Goal: Information Seeking & Learning: Learn about a topic

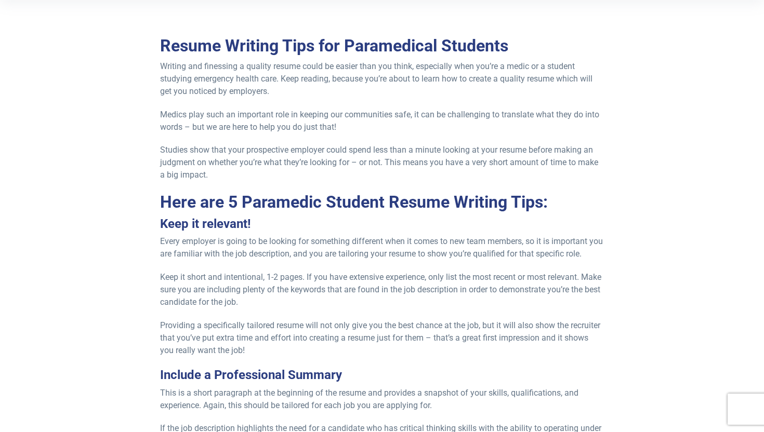
scroll to position [184, 0]
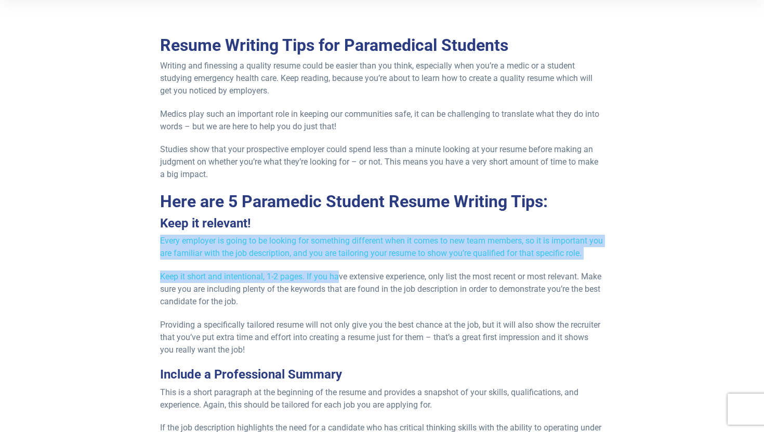
drag, startPoint x: 160, startPoint y: 243, endPoint x: 338, endPoint y: 271, distance: 180.6
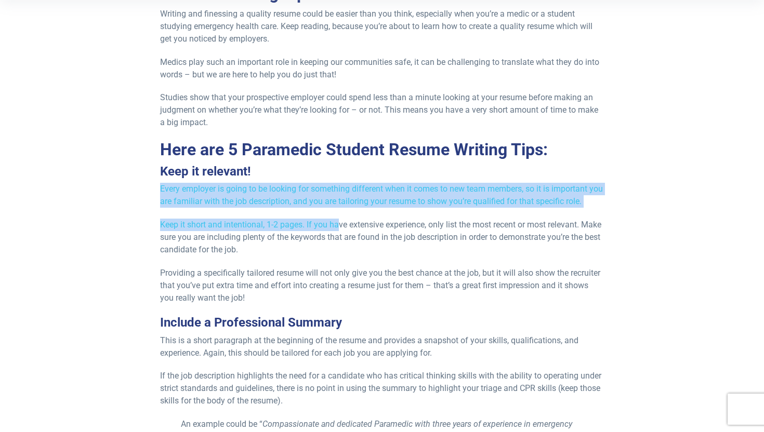
scroll to position [264, 0]
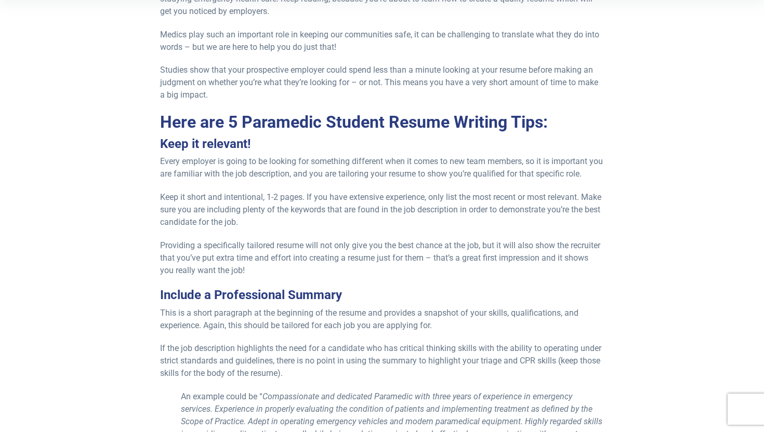
click at [338, 271] on p "Providing a specifically tailored resume will not only give you the best chance…" at bounding box center [381, 258] width 443 height 37
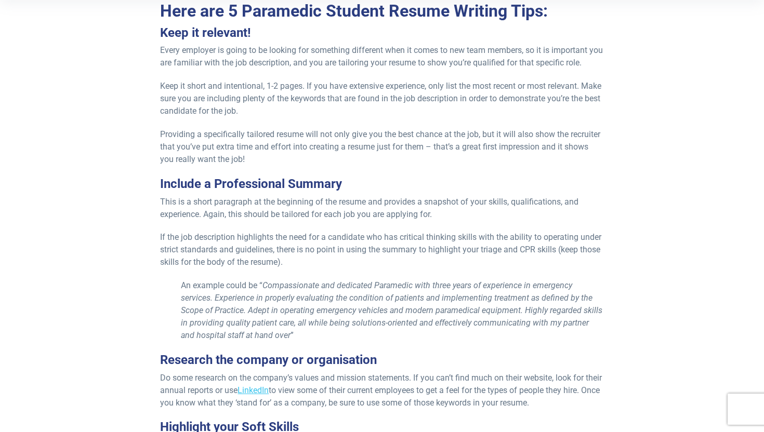
scroll to position [378, 0]
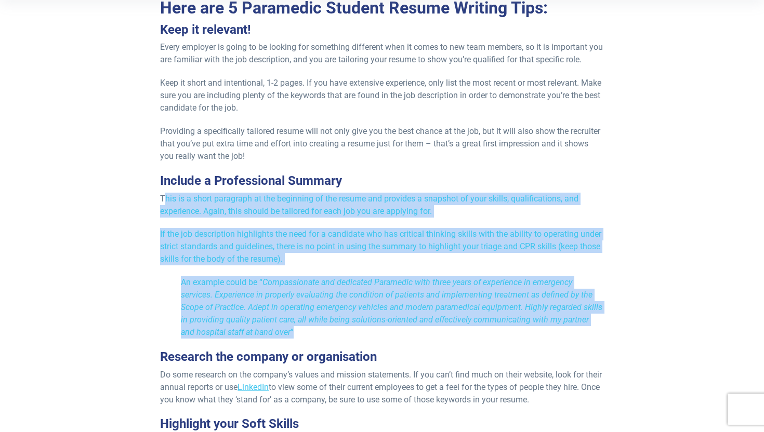
drag, startPoint x: 166, startPoint y: 198, endPoint x: 336, endPoint y: 332, distance: 216.2
click at [336, 332] on p "An example could be “ Compassionate and dedicated Paramedic with three years of…" at bounding box center [381, 308] width 443 height 62
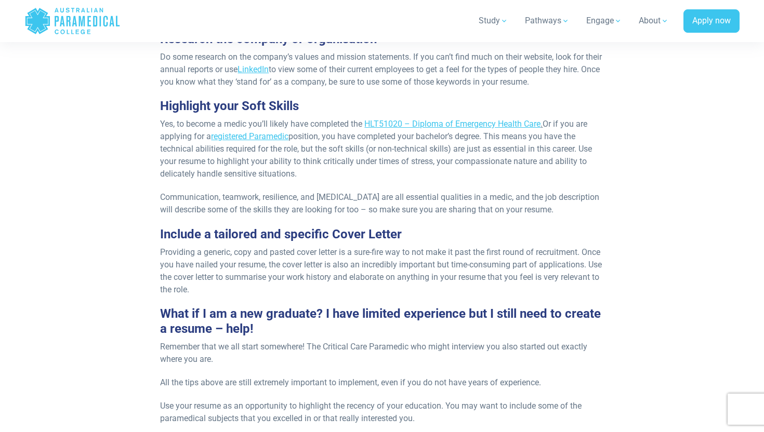
scroll to position [697, 0]
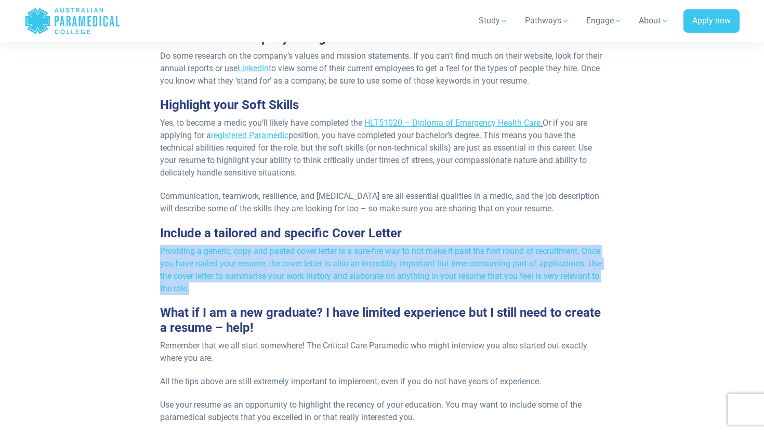
drag, startPoint x: 278, startPoint y: 288, endPoint x: 158, endPoint y: 252, distance: 125.5
click at [158, 252] on div "Resume Writing Tips for Paramedical Students Writing and finessing a quality re…" at bounding box center [382, 206] width 456 height 1368
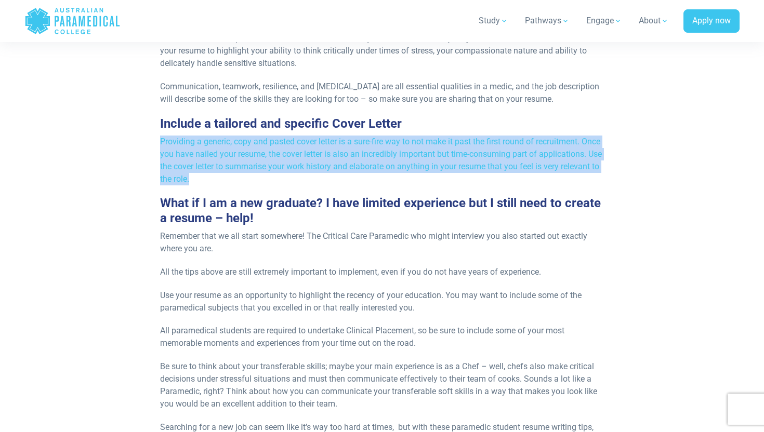
scroll to position [819, 0]
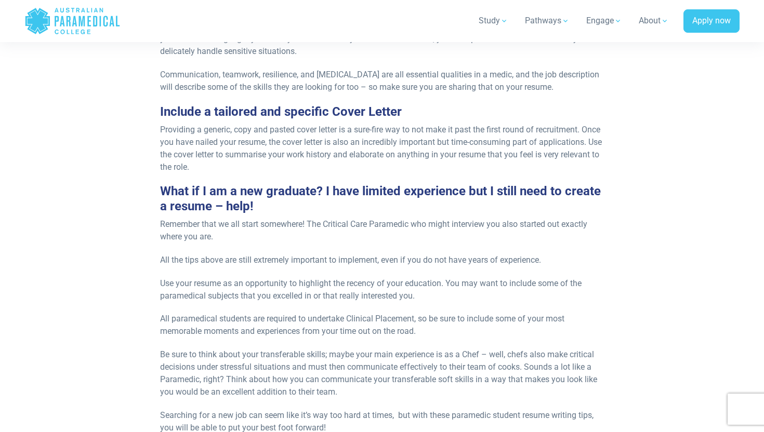
click at [158, 252] on div "Resume Writing Tips for Paramedical Students Writing and finessing a quality re…" at bounding box center [382, 85] width 456 height 1368
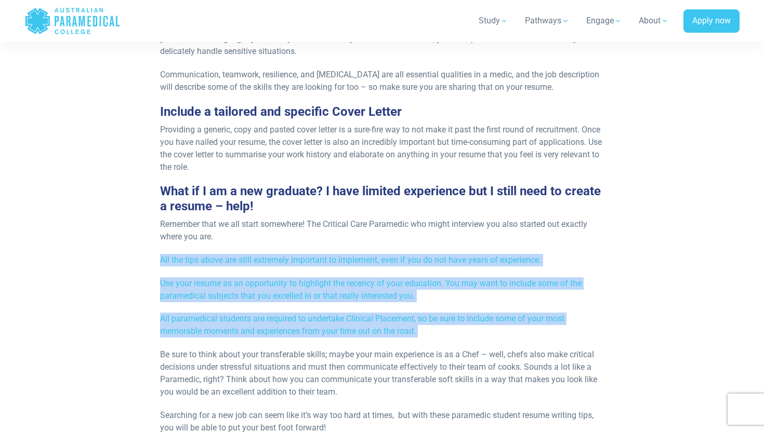
drag, startPoint x: 157, startPoint y: 259, endPoint x: 329, endPoint y: 346, distance: 192.5
click at [329, 346] on div "Resume Writing Tips for Paramedical Students Writing and finessing a quality re…" at bounding box center [382, 85] width 456 height 1368
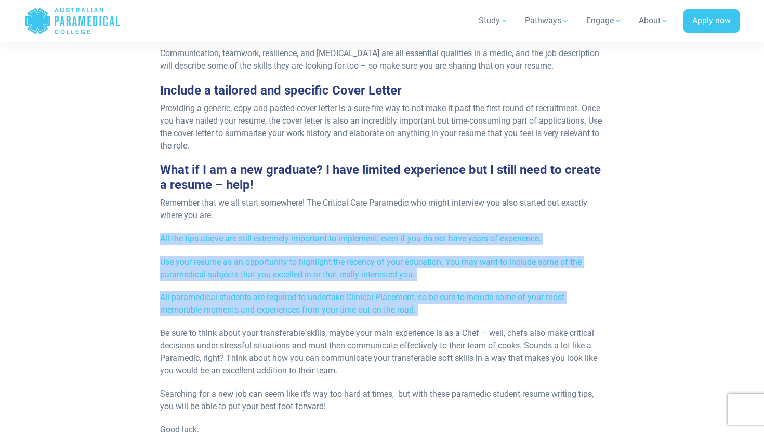
scroll to position [847, 0]
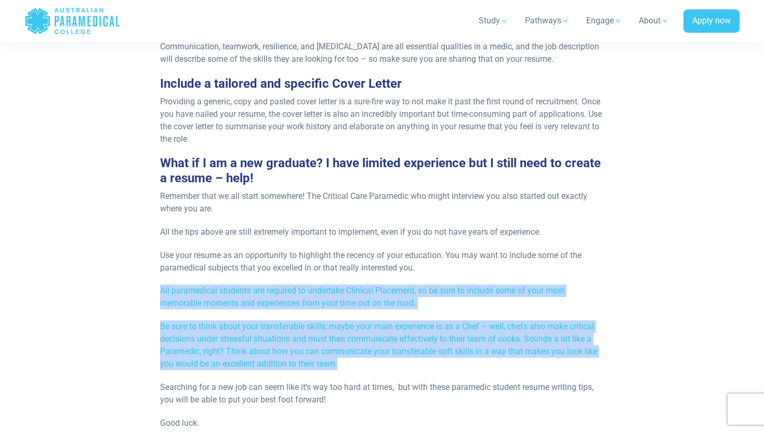
drag, startPoint x: 358, startPoint y: 364, endPoint x: 154, endPoint y: 287, distance: 217.8
click at [154, 287] on div "Resume Writing Tips for Paramedical Students Writing and finessing a quality re…" at bounding box center [382, 57] width 456 height 1368
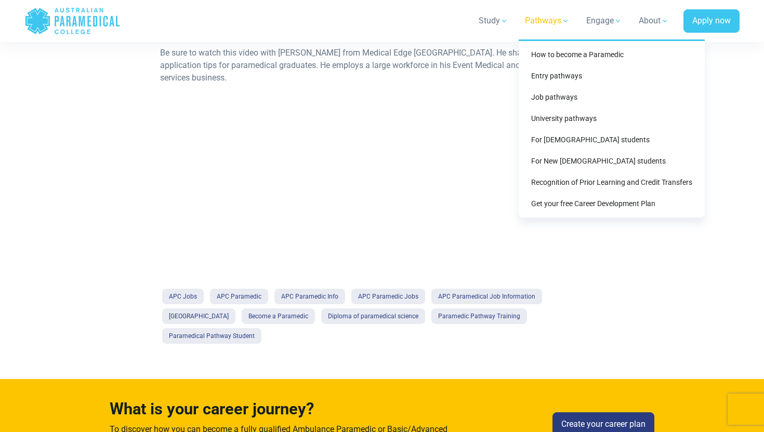
scroll to position [1241, 0]
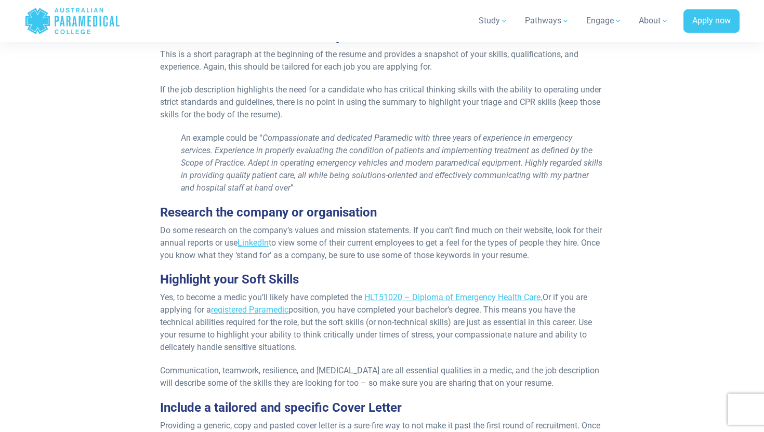
scroll to position [597, 0]
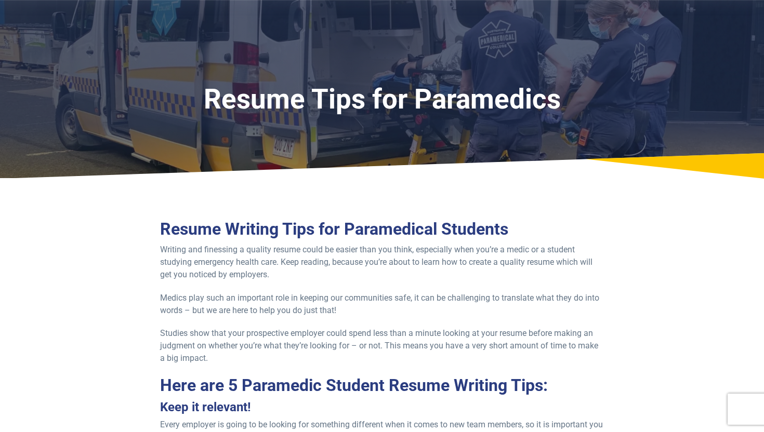
scroll to position [320, 0]
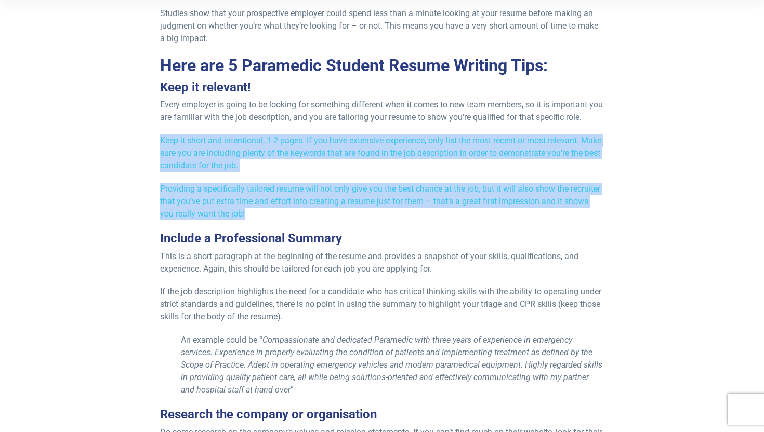
drag, startPoint x: 159, startPoint y: 142, endPoint x: 268, endPoint y: 215, distance: 131.2
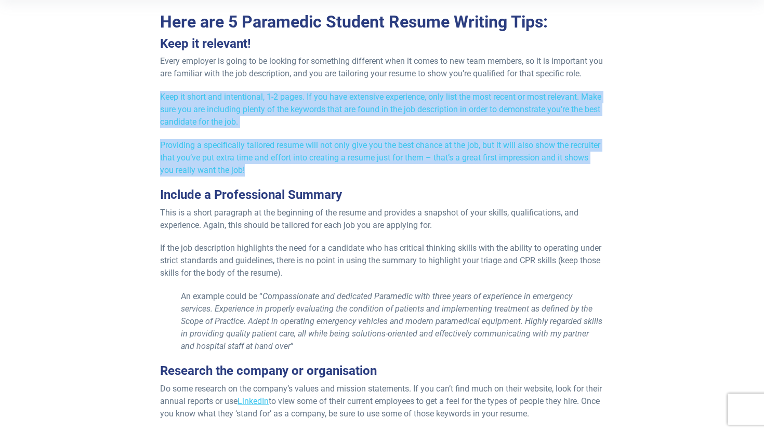
scroll to position [385, 0]
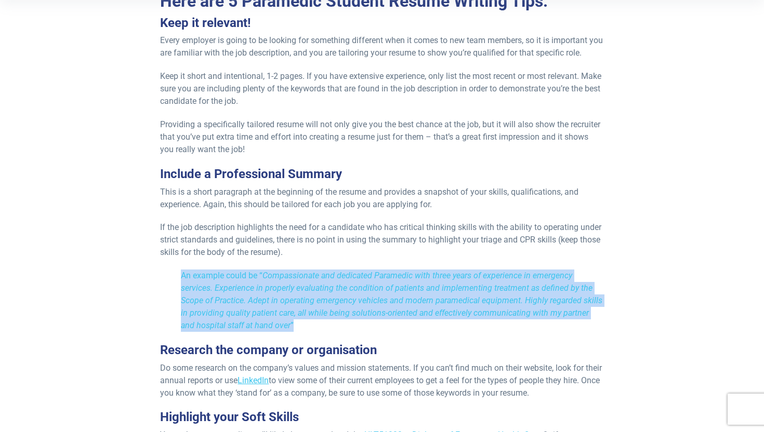
drag, startPoint x: 287, startPoint y: 334, endPoint x: 180, endPoint y: 277, distance: 120.7
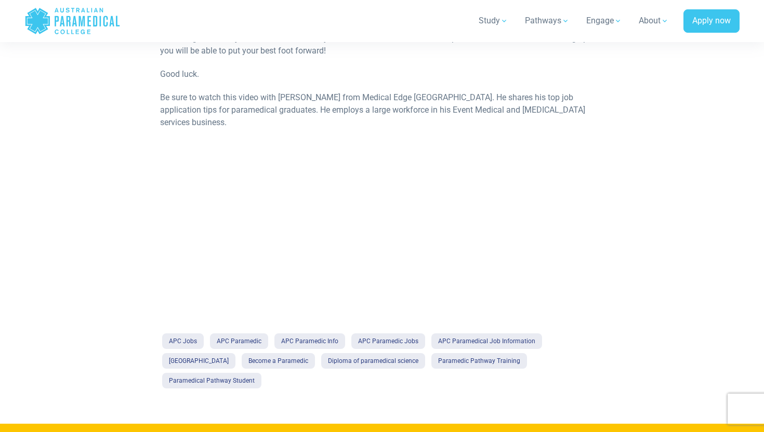
scroll to position [1194, 0]
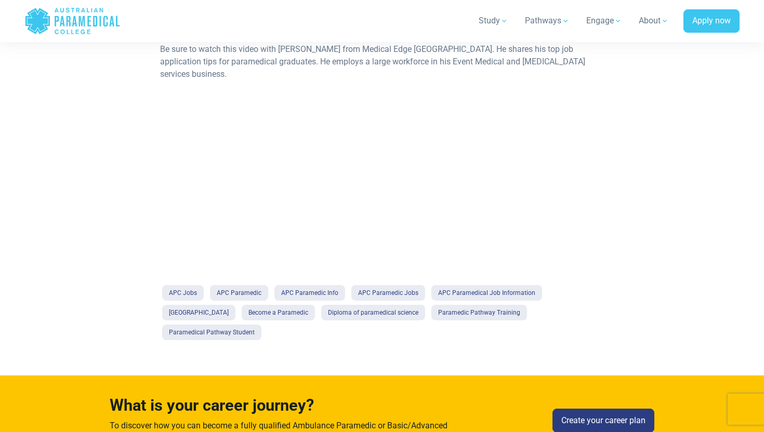
scroll to position [1229, 0]
